Goal: Feedback & Contribution: Submit feedback/report problem

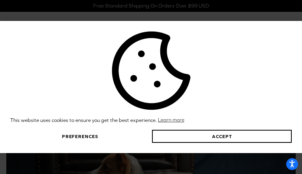
type input "PXpWMwMqTsZgpNk"
type input "icuhiluji617@gmail.com"
